Goal: Navigation & Orientation: Find specific page/section

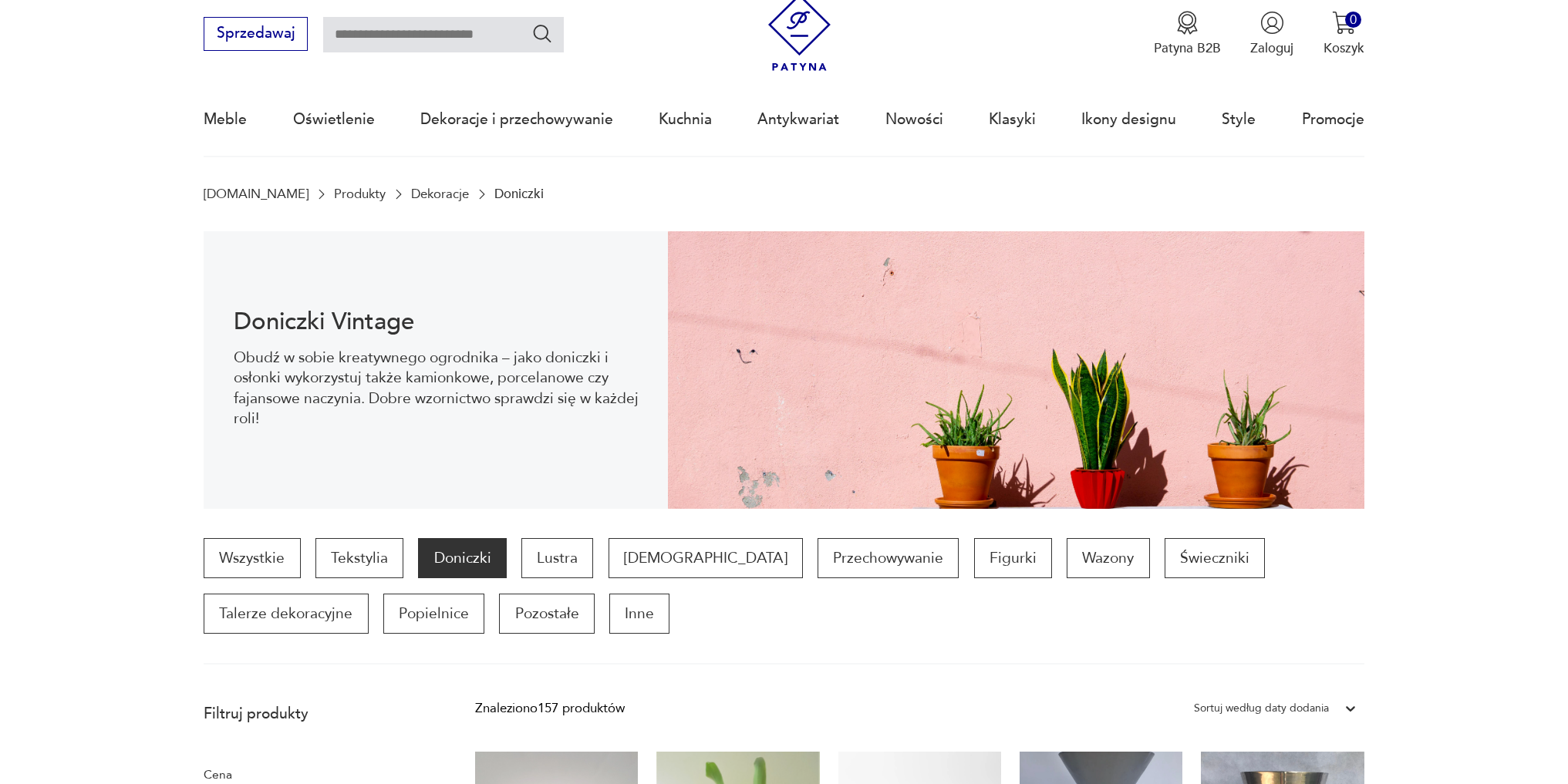
click at [810, 26] on img at bounding box center [799, 32] width 78 height 78
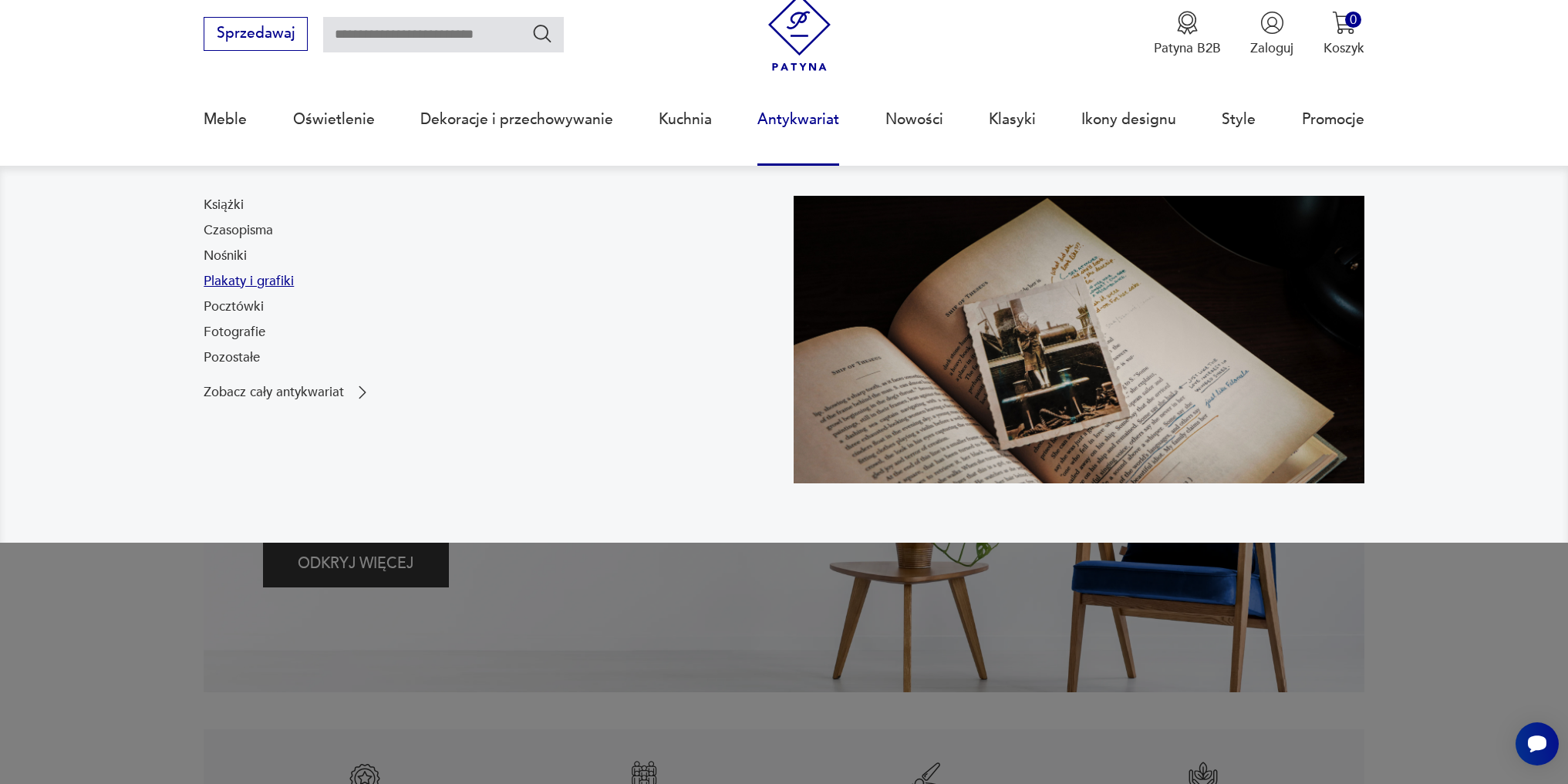
click at [228, 286] on link "Plakaty i grafiki" at bounding box center [249, 281] width 91 height 18
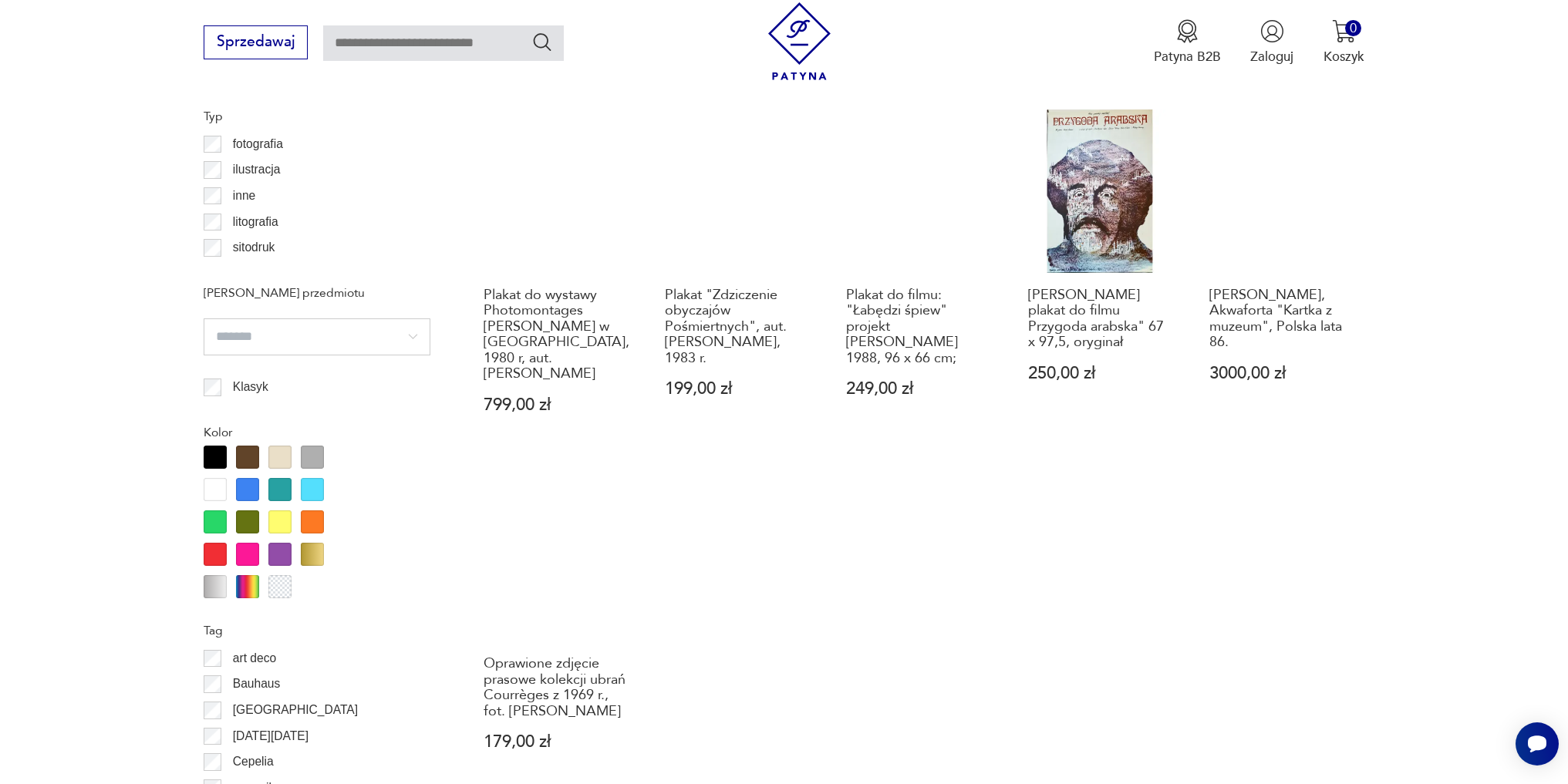
scroll to position [1361, 0]
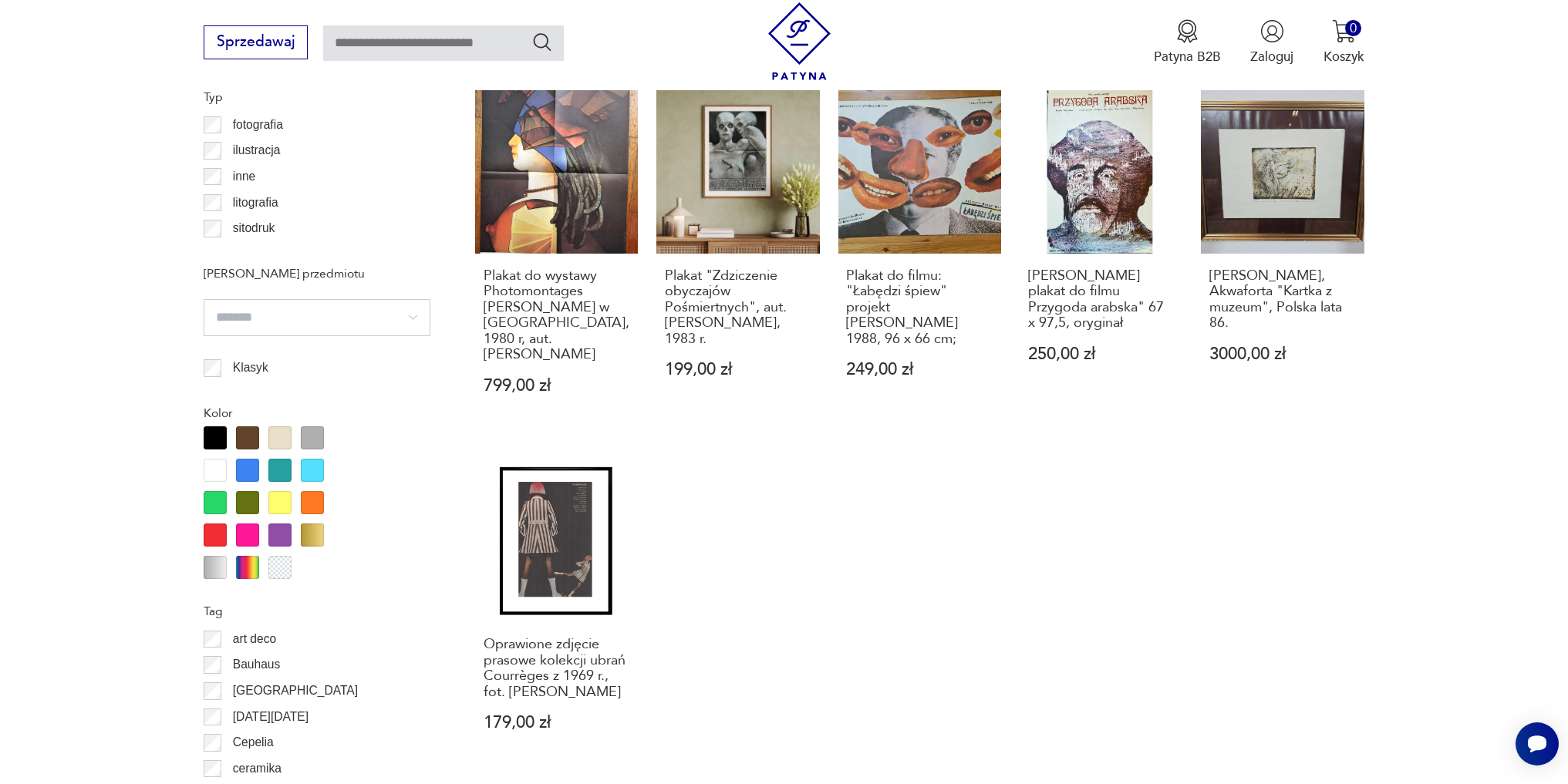
click at [839, 526] on div "Oprawione litografie z lat 80-tych artysty [PERSON_NAME] komplet 189,00 zł Opra…" at bounding box center [920, 76] width 890 height 1382
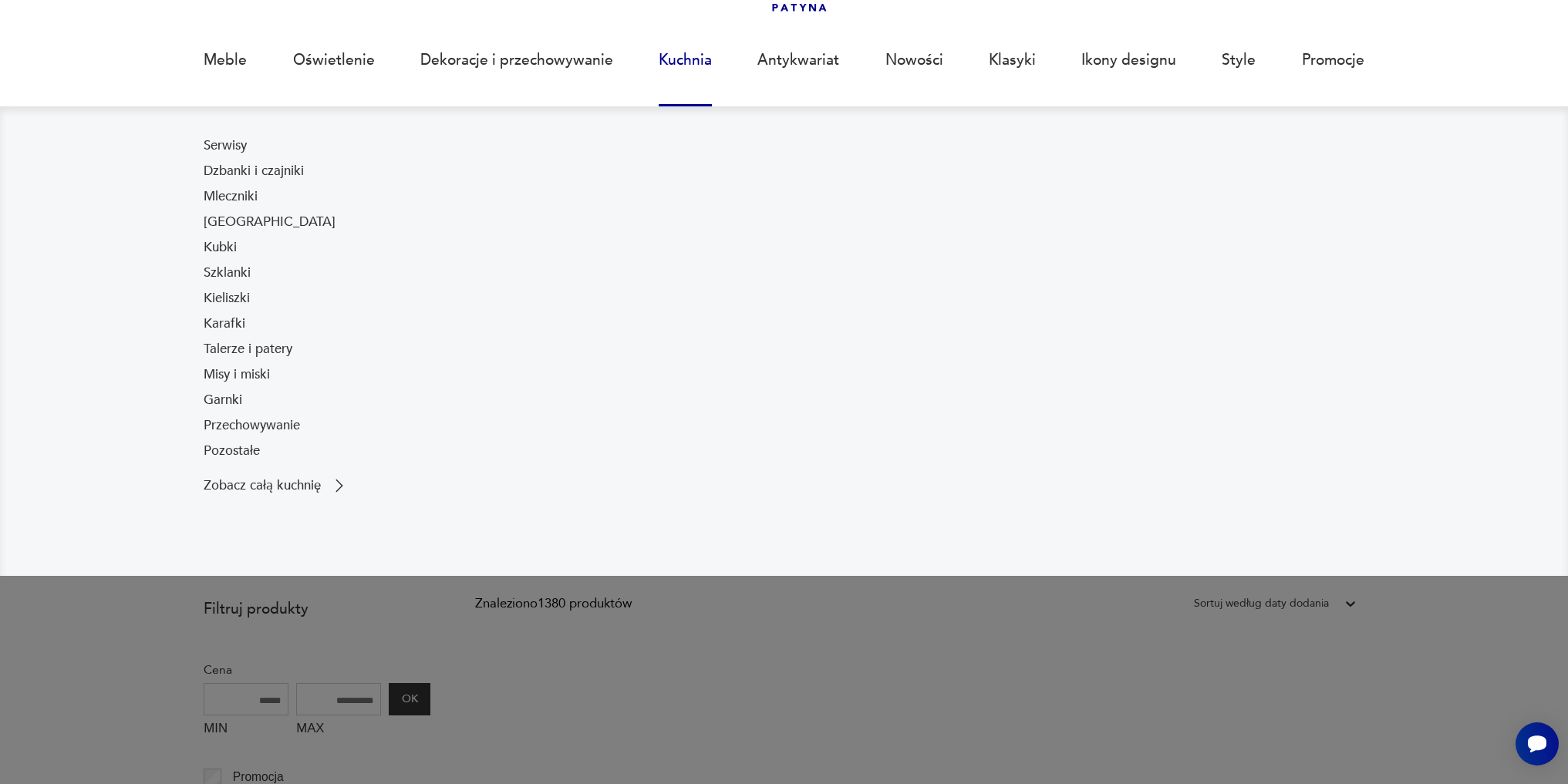
scroll to position [154, 0]
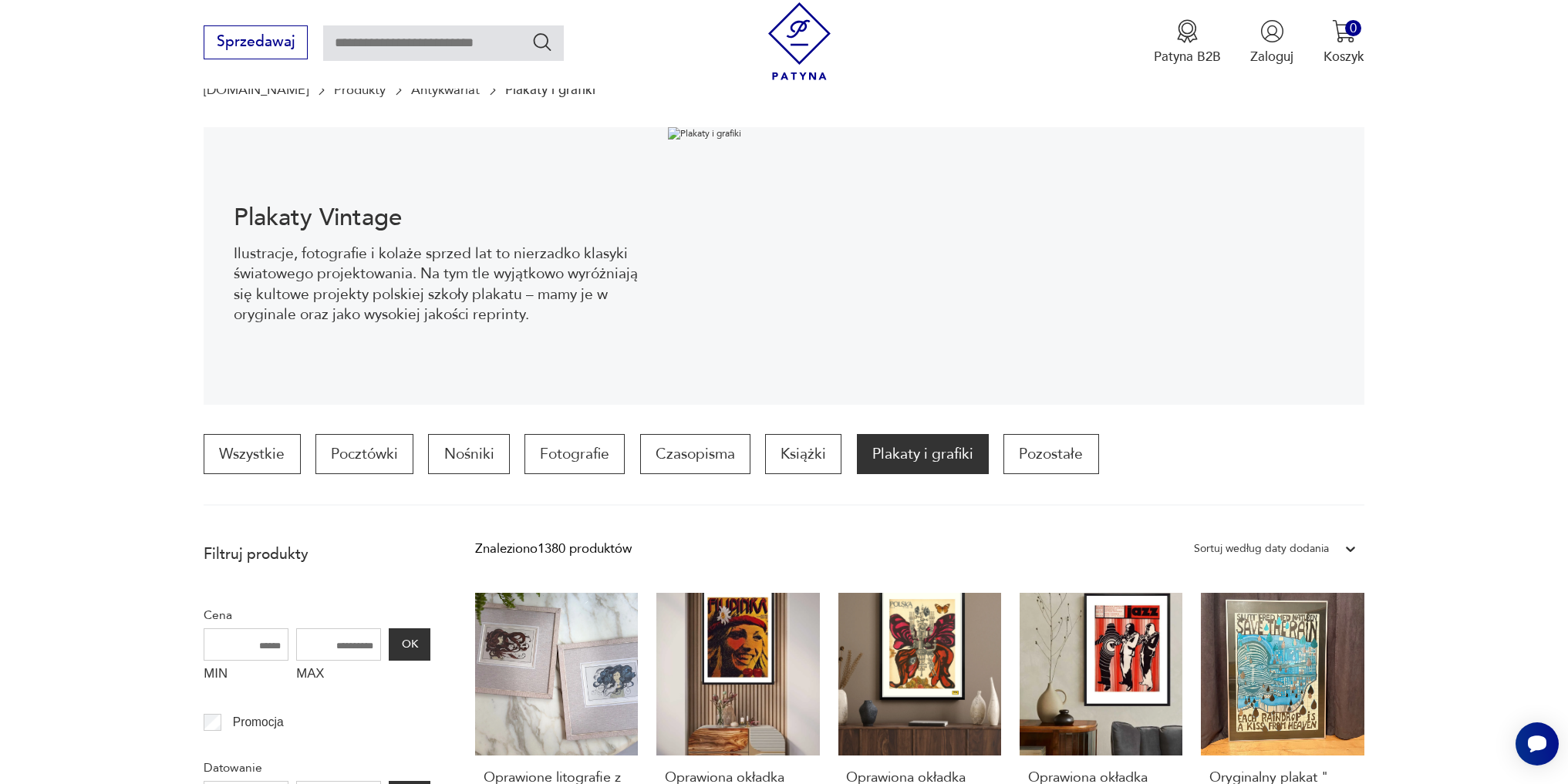
click at [62, 434] on section "Wszystkie Pocztówki Nośniki Fotografie Czasopisma Książki Plakaty i grafiki Poz…" at bounding box center [784, 470] width 1568 height 71
